Goal: Transaction & Acquisition: Purchase product/service

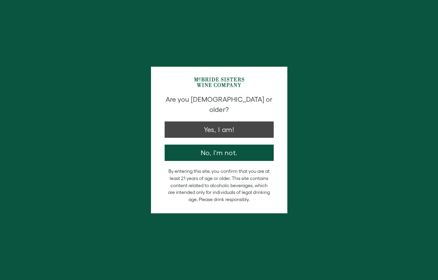
click at [202, 128] on button "Yes, I am!" at bounding box center [219, 130] width 109 height 16
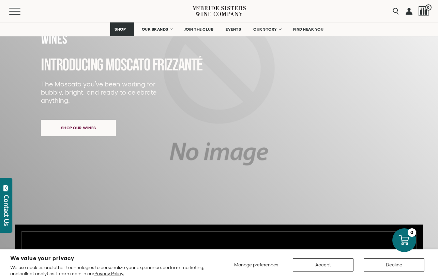
scroll to position [93, 0]
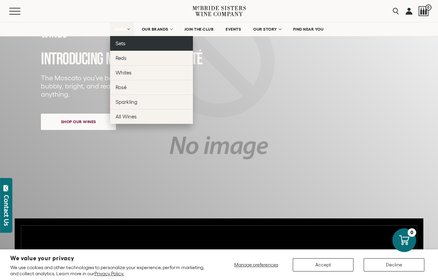
click at [117, 49] on link "Sets" at bounding box center [151, 43] width 83 height 15
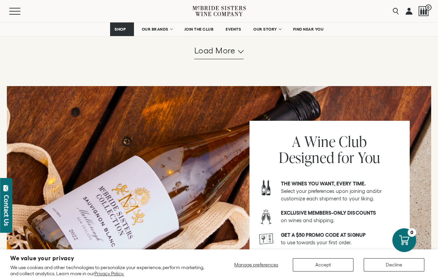
scroll to position [747, 0]
click at [228, 57] on span "Load more" at bounding box center [214, 51] width 41 height 12
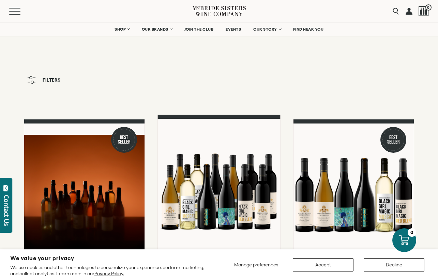
scroll to position [0, 0]
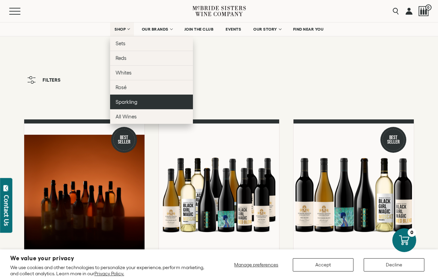
click at [130, 99] on link "Sparkling" at bounding box center [151, 102] width 83 height 15
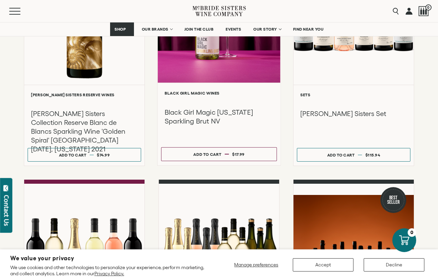
scroll to position [423, 0]
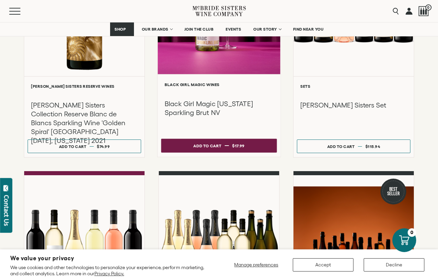
click at [173, 147] on button "Add to cart Regular price $17.99 Regular price Sale price $17.99 Unit price / p…" at bounding box center [219, 146] width 116 height 14
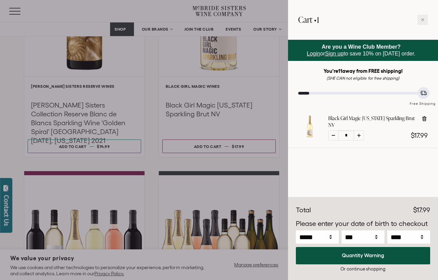
click at [283, 66] on div at bounding box center [219, 140] width 438 height 280
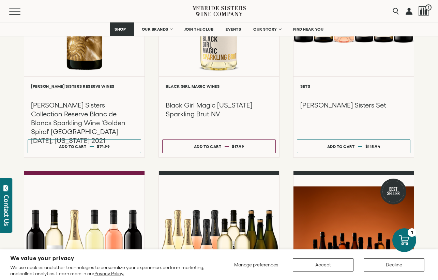
click at [419, 70] on div "**********" at bounding box center [219, 35] width 438 height 676
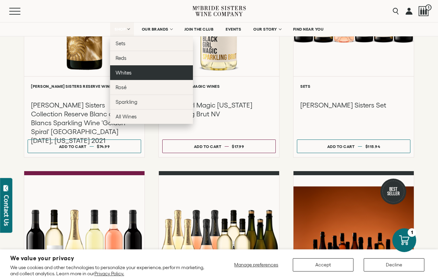
click at [132, 75] on link "Whites" at bounding box center [151, 72] width 83 height 15
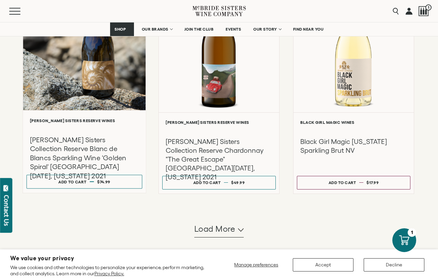
scroll to position [610, 0]
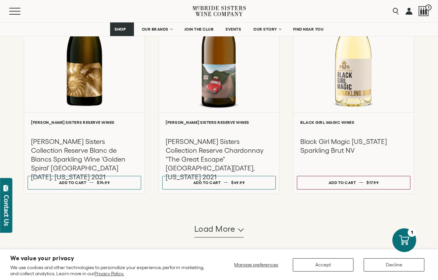
click at [207, 234] on span "Load more" at bounding box center [214, 230] width 41 height 12
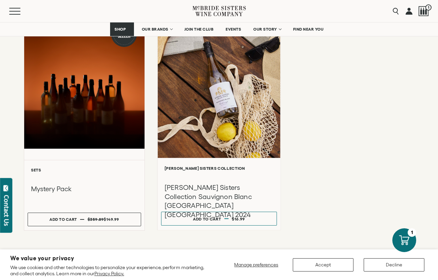
scroll to position [1022, 0]
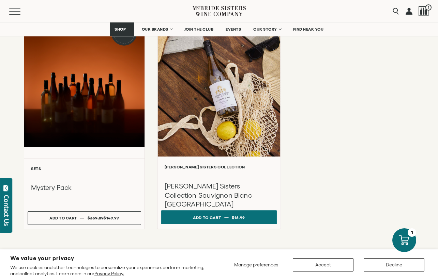
click at [201, 220] on div "Add to cart" at bounding box center [207, 218] width 28 height 10
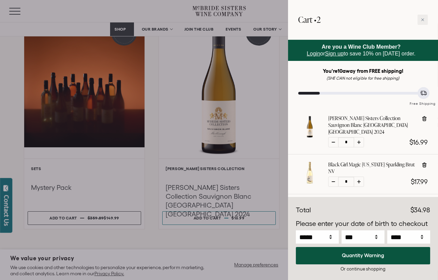
click at [284, 109] on div at bounding box center [219, 140] width 438 height 280
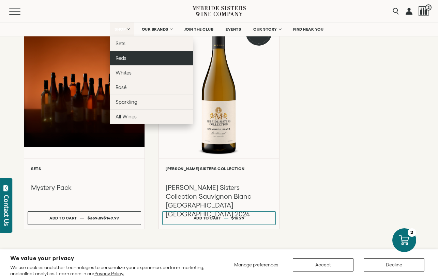
click at [128, 54] on link "Reds" at bounding box center [151, 58] width 83 height 15
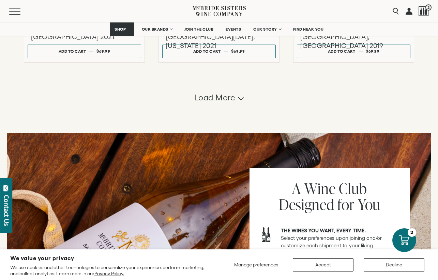
scroll to position [733, 0]
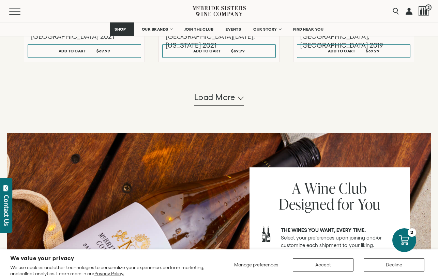
click at [217, 103] on span "Load more" at bounding box center [214, 98] width 41 height 12
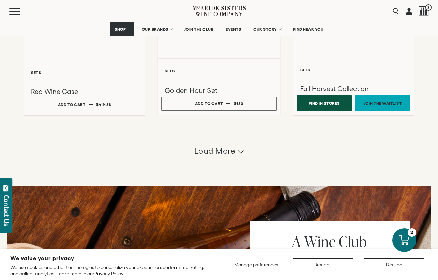
scroll to position [1350, 0]
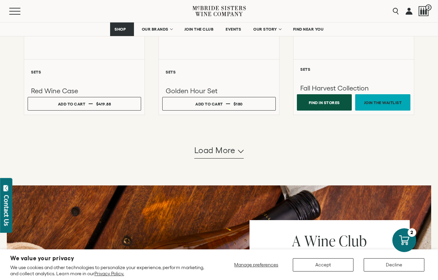
click at [218, 154] on span "Load more" at bounding box center [214, 151] width 41 height 12
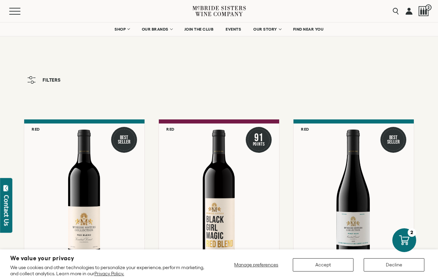
scroll to position [0, 0]
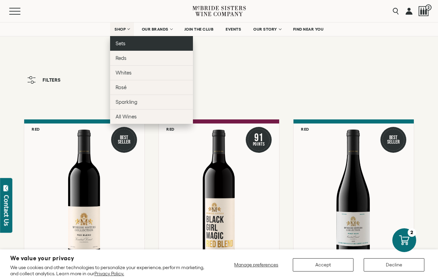
click at [121, 44] on span "Sets" at bounding box center [121, 44] width 10 height 6
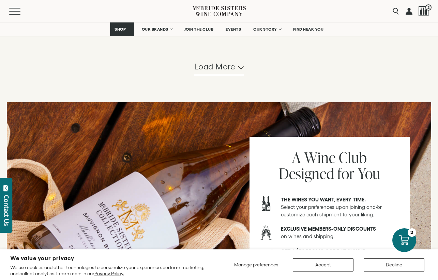
scroll to position [732, 0]
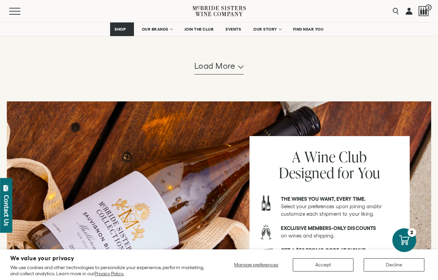
click at [220, 72] on span "Load more" at bounding box center [214, 66] width 41 height 12
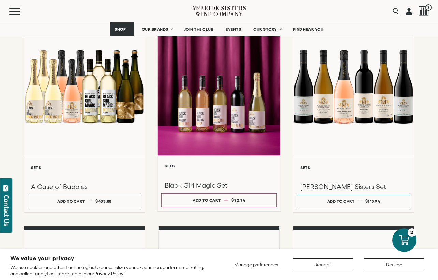
scroll to position [544, 0]
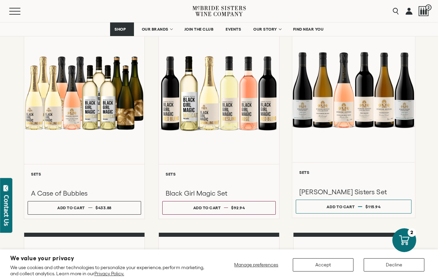
click at [316, 139] on div at bounding box center [353, 89] width 123 height 145
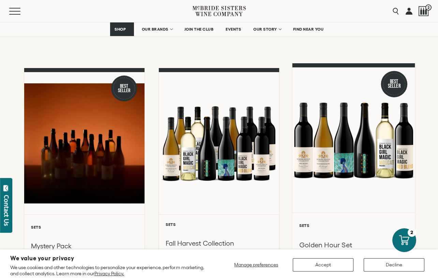
scroll to position [138, 0]
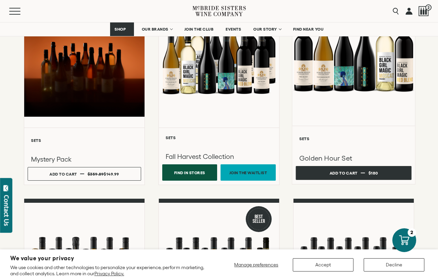
click at [342, 172] on div "Add to cart" at bounding box center [344, 173] width 28 height 10
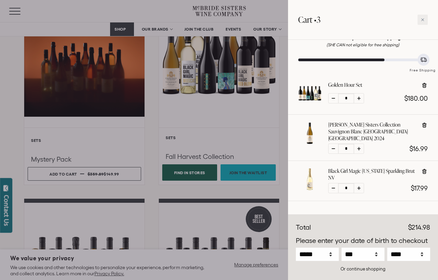
scroll to position [33, 0]
click at [424, 125] on icon at bounding box center [424, 125] width 7 height 7
type input "*"
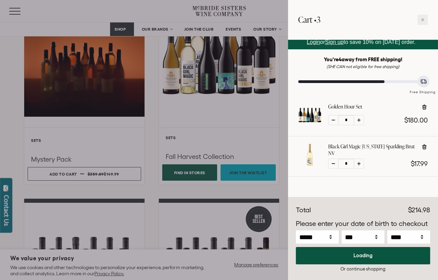
click at [424, 124] on span "$180.00" at bounding box center [416, 120] width 24 height 7
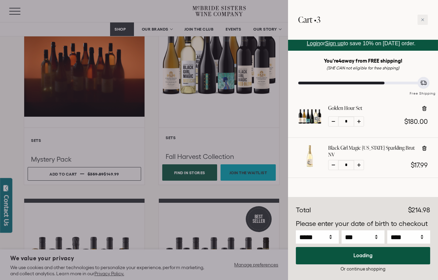
scroll to position [0, 0]
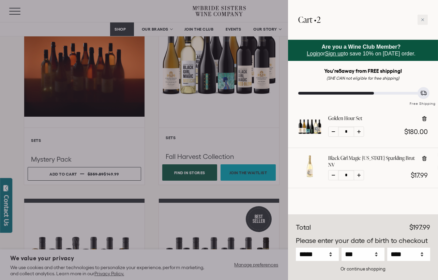
click at [426, 160] on icon at bounding box center [424, 158] width 4 height 5
type input "*"
select select "*"
select select "**"
click at [406, 265] on div "Discounts Subtotal $180.00 Discounts - $0.00 Total $180.00 *" at bounding box center [363, 247] width 150 height 65
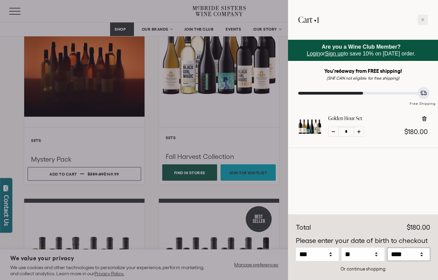
select select "****"
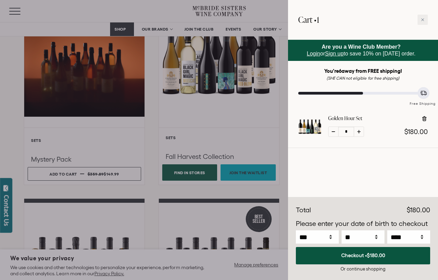
click at [388, 229] on p "Please enter your date of birth to checkout" at bounding box center [363, 224] width 134 height 10
click at [380, 256] on span "$180.00" at bounding box center [376, 256] width 18 height 6
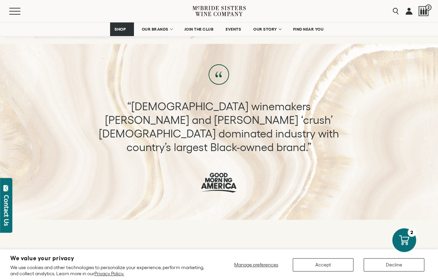
scroll to position [350, 0]
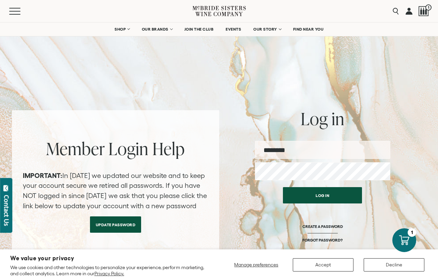
type input "**********"
click at [322, 196] on button "Log in" at bounding box center [322, 195] width 79 height 16
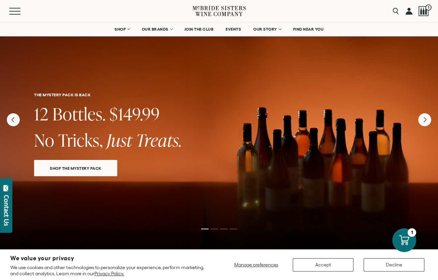
click at [79, 178] on div "THE MYSTERY PACK IS BACK 12 Bottles. $149.99 No Tricks, Just Treats. SHOP THE M…" at bounding box center [219, 108] width 438 height 172
click at [76, 169] on span "SHOP THE MYSTERY PACK" at bounding box center [76, 169] width 76 height 8
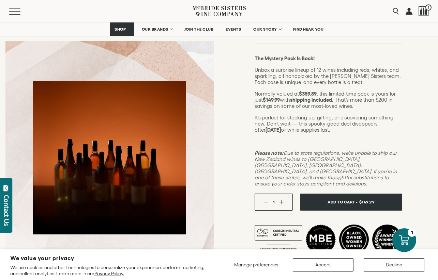
scroll to position [88, 0]
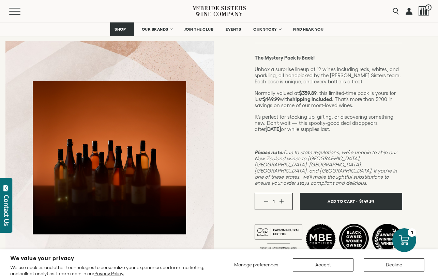
click at [342, 197] on span "Add To Cart -" at bounding box center [343, 202] width 30 height 10
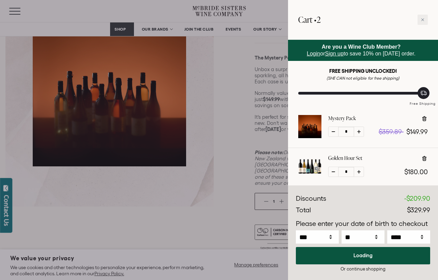
select select "****"
click at [420, 161] on div "Golden Hour Set" at bounding box center [378, 160] width 100 height 10
click at [425, 161] on icon at bounding box center [424, 158] width 4 height 5
type input "*"
select select "****"
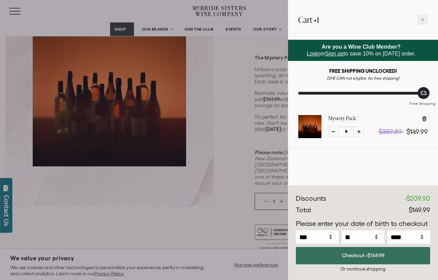
click at [333, 260] on button "Checkout • $149.99" at bounding box center [363, 255] width 134 height 17
